Goal: Task Accomplishment & Management: Manage account settings

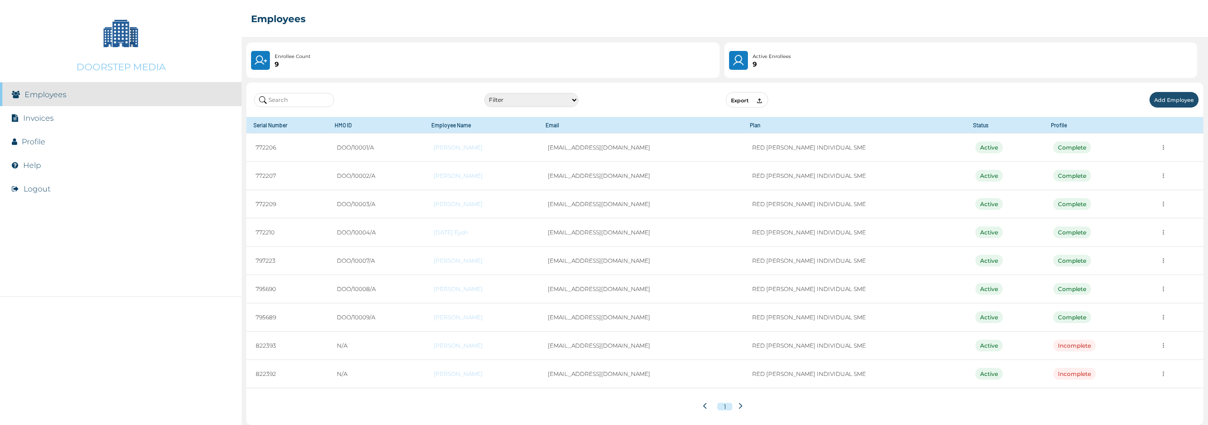
click at [45, 117] on link "Invoices" at bounding box center [38, 118] width 31 height 9
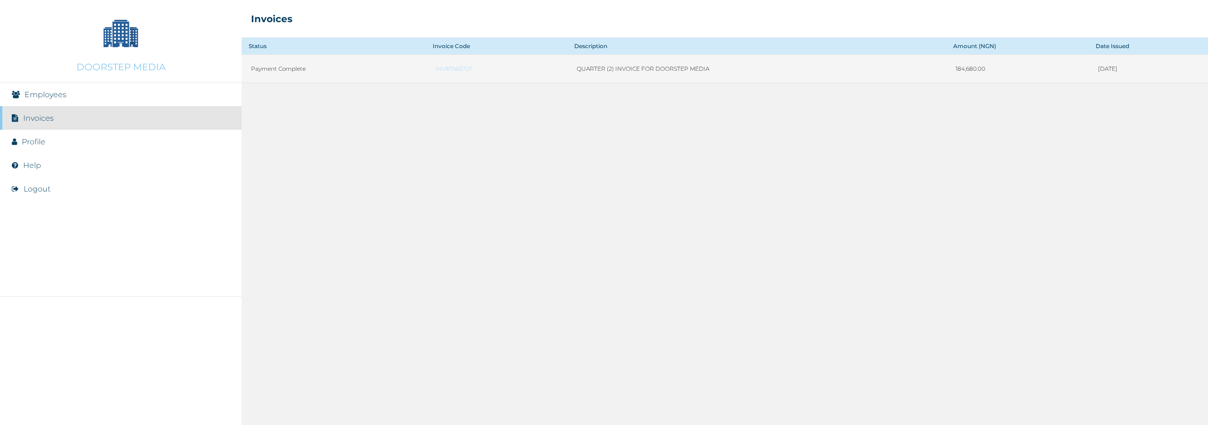
click at [435, 70] on link "INV87A6572F" at bounding box center [496, 68] width 123 height 7
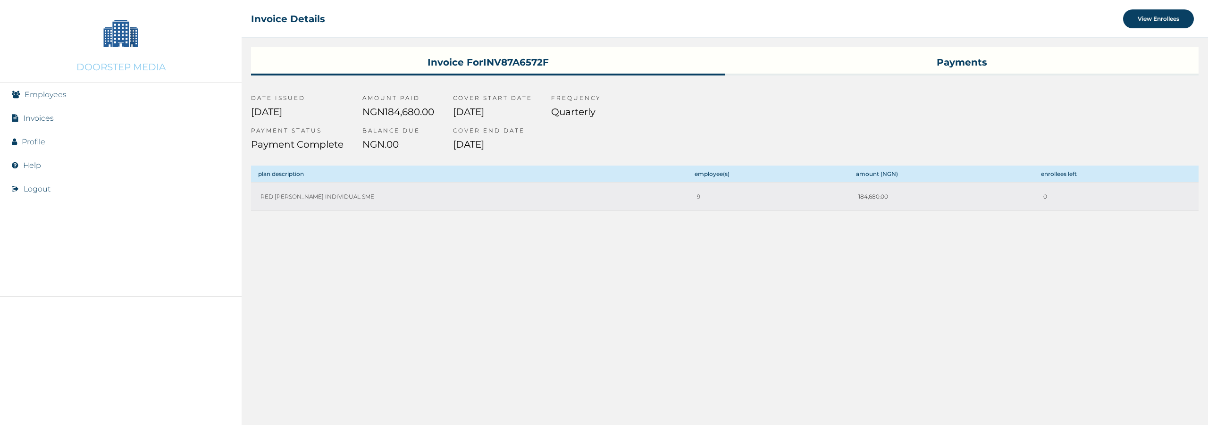
click at [52, 94] on link "Employees" at bounding box center [46, 94] width 42 height 9
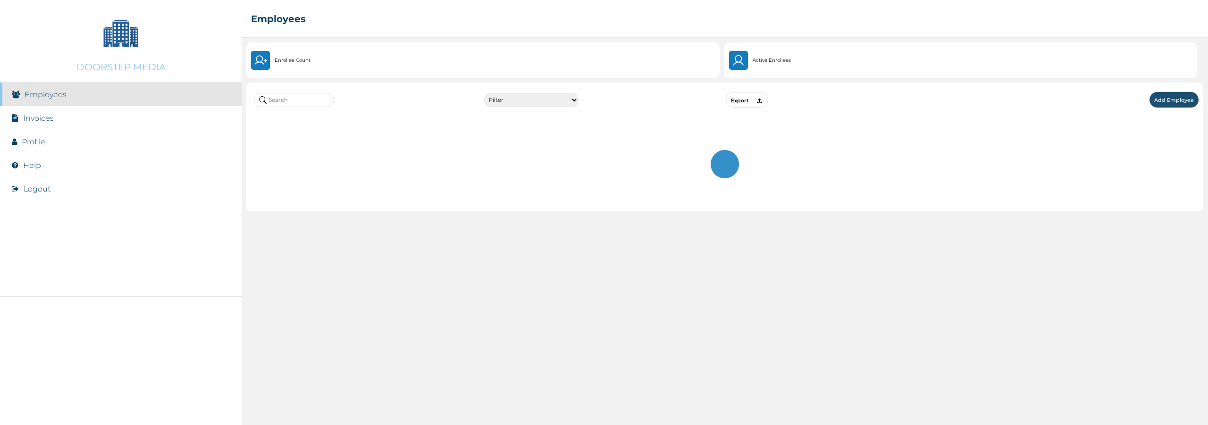
click at [37, 142] on link "Profile" at bounding box center [34, 141] width 24 height 9
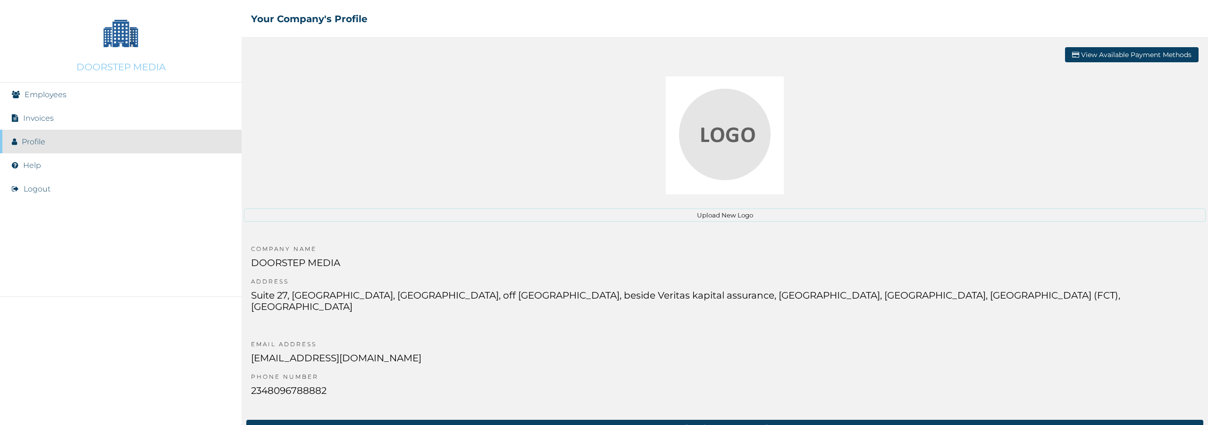
click at [727, 217] on button "Upload New Logo" at bounding box center [725, 215] width 962 height 13
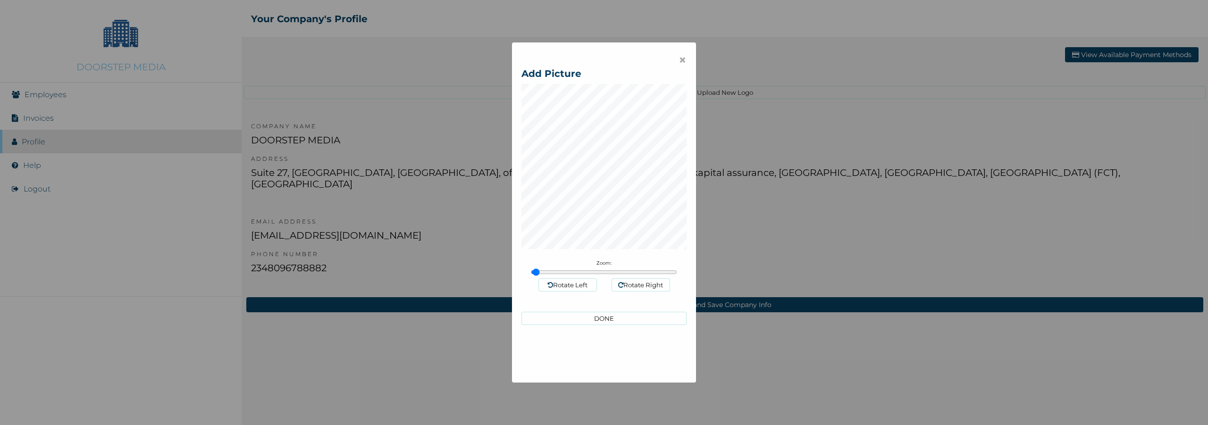
type input "1"
click at [531, 272] on input "range" at bounding box center [604, 272] width 146 height 8
click at [679, 59] on span "×" at bounding box center [683, 60] width 8 height 16
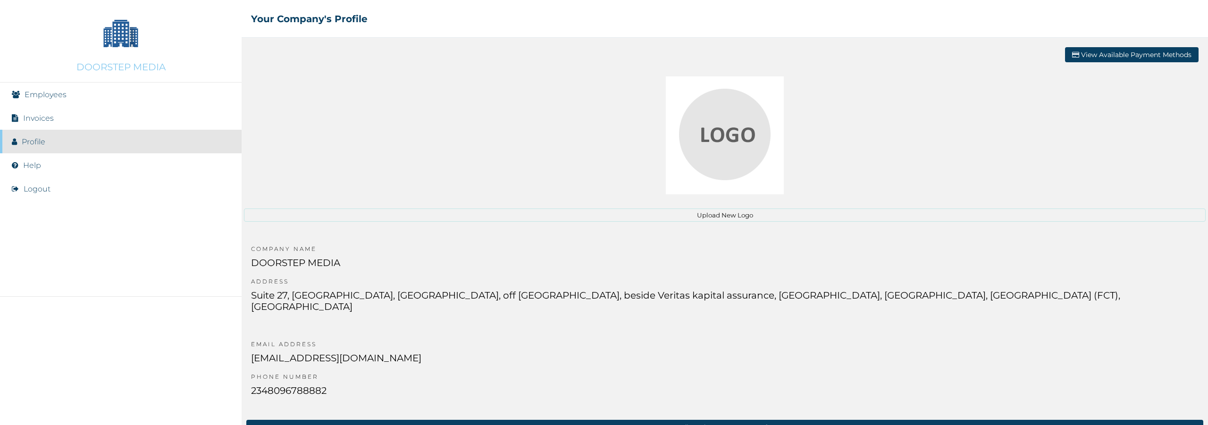
click at [608, 141] on div at bounding box center [725, 135] width 962 height 118
